Goal: Find specific page/section: Find specific page/section

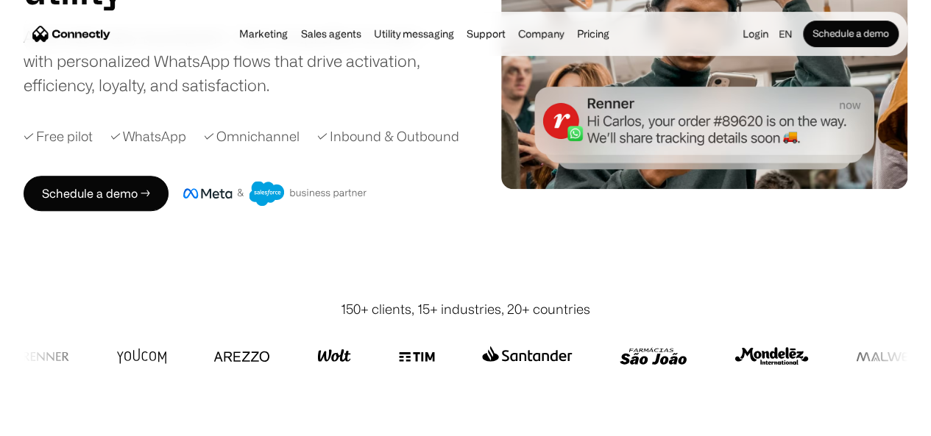
scroll to position [235, 0]
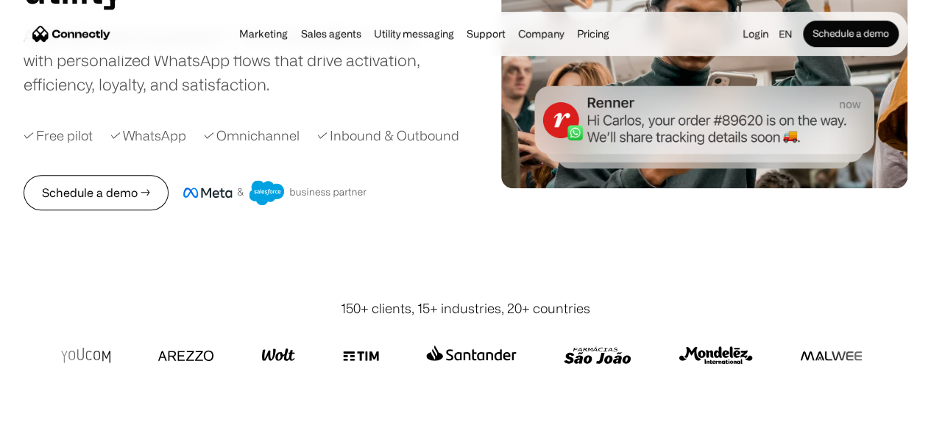
click at [147, 210] on link "Schedule a demo →" at bounding box center [96, 192] width 145 height 35
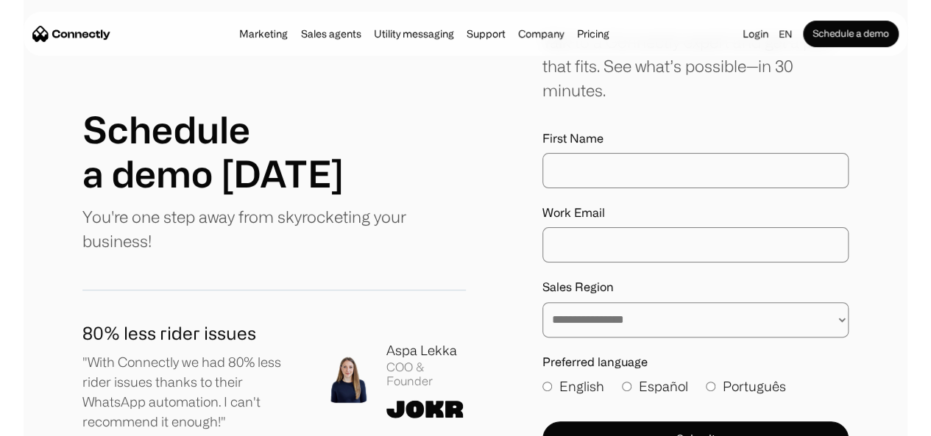
scroll to position [143, 0]
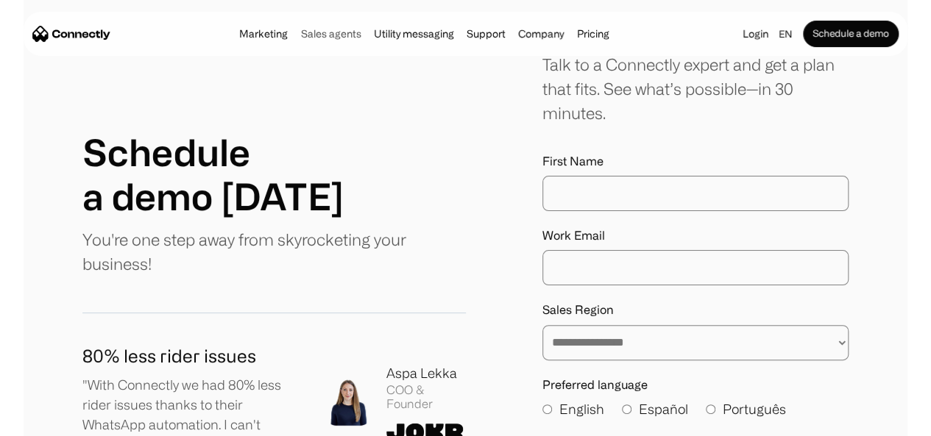
click at [311, 36] on link "Sales agents" at bounding box center [330, 34] width 69 height 12
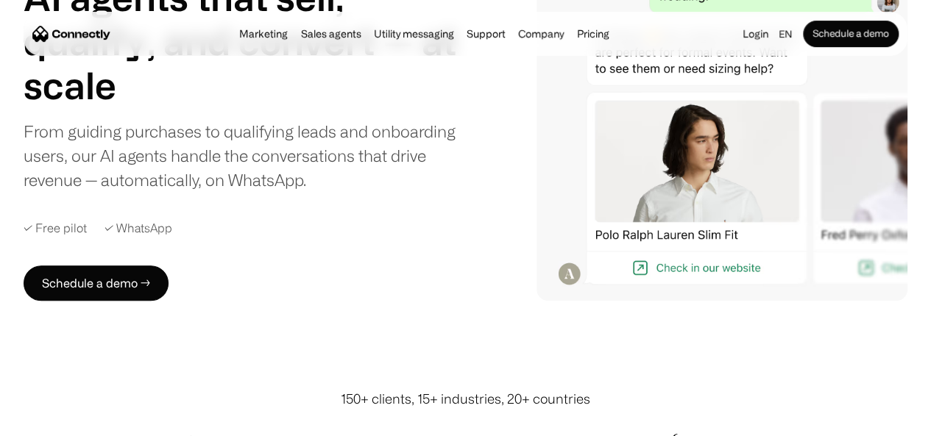
scroll to position [154, 0]
